Goal: Navigation & Orientation: Find specific page/section

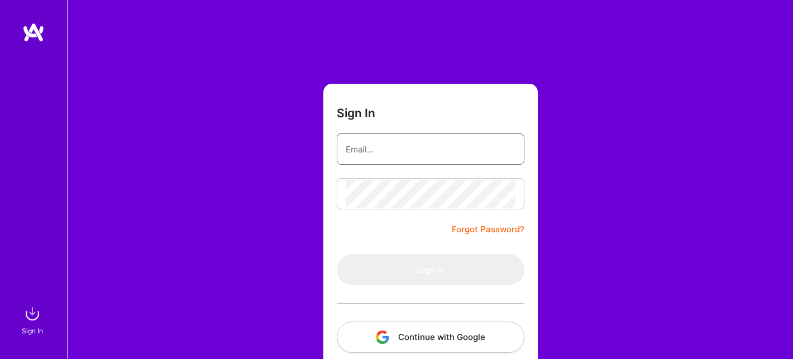
type input "[EMAIL_ADDRESS][DOMAIN_NAME]"
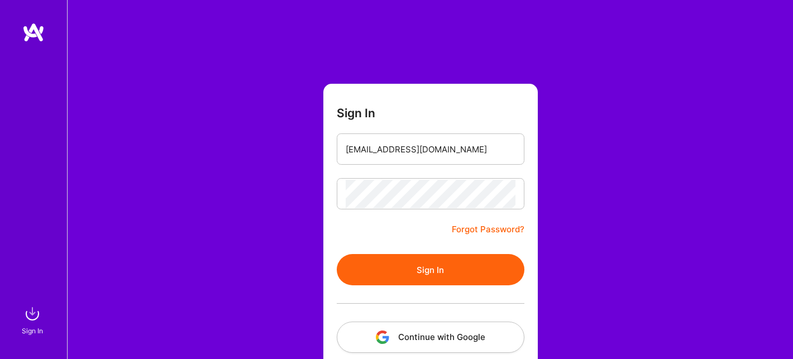
click at [424, 276] on button "Sign In" at bounding box center [431, 269] width 188 height 31
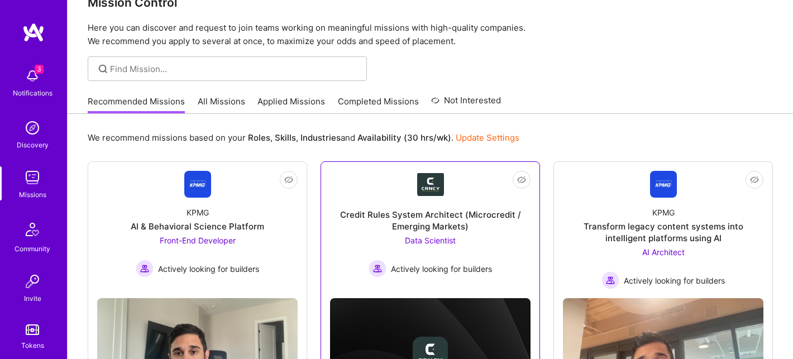
scroll to position [11, 0]
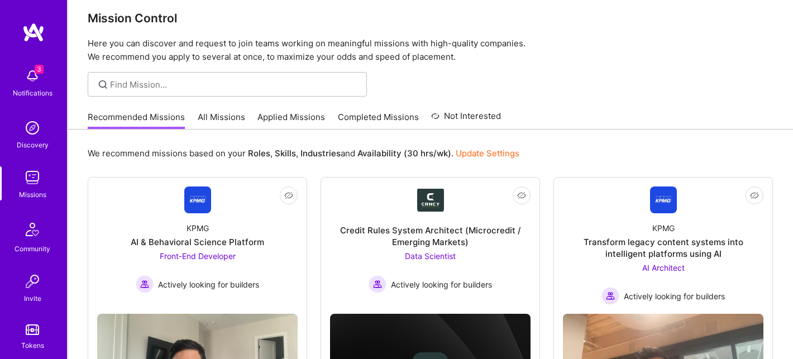
click at [35, 75] on img at bounding box center [32, 76] width 22 height 22
click at [492, 123] on div "3 3 Notifications Discovery Missions Community Invite Tokens [DOMAIN_NAME] Prof…" at bounding box center [396, 353] width 793 height 729
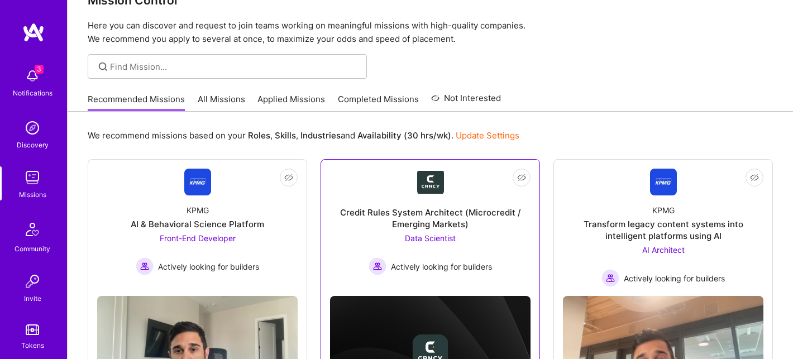
scroll to position [1, 0]
